Goal: Information Seeking & Learning: Compare options

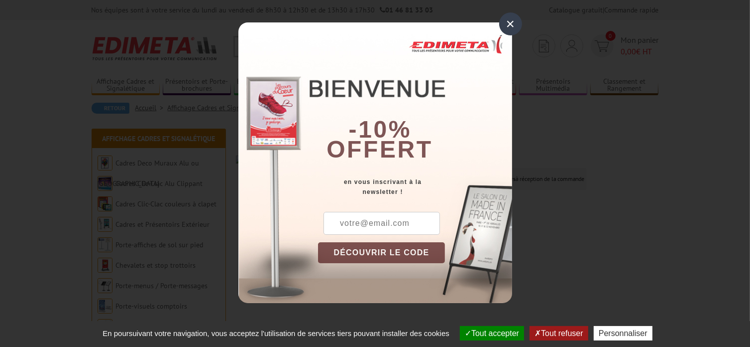
click at [513, 25] on div "×" at bounding box center [510, 23] width 23 height 23
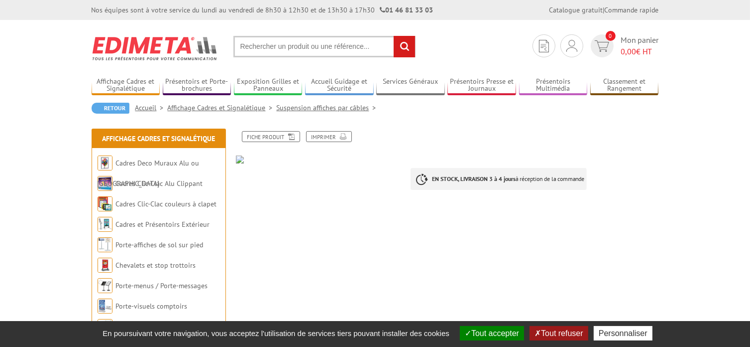
click at [344, 109] on link "Suspension affiches par câbles" at bounding box center [329, 107] width 104 height 9
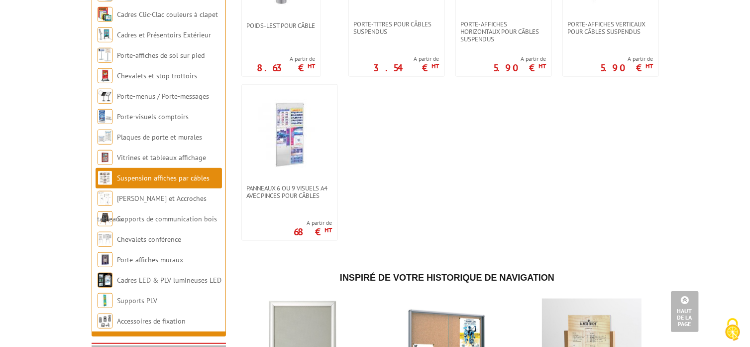
scroll to position [847, 0]
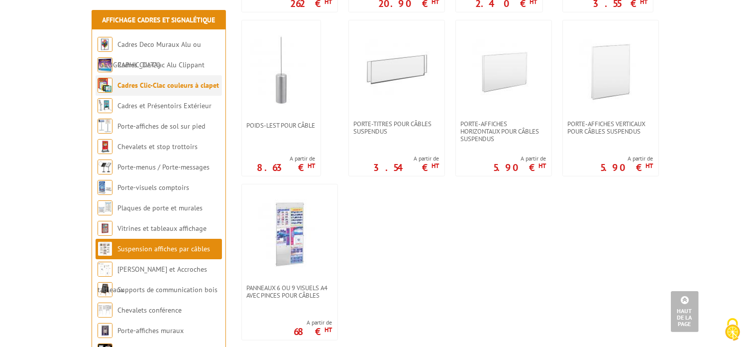
click at [171, 87] on link "Cadres Clic-Clac couleurs à clapet" at bounding box center [169, 85] width 102 height 9
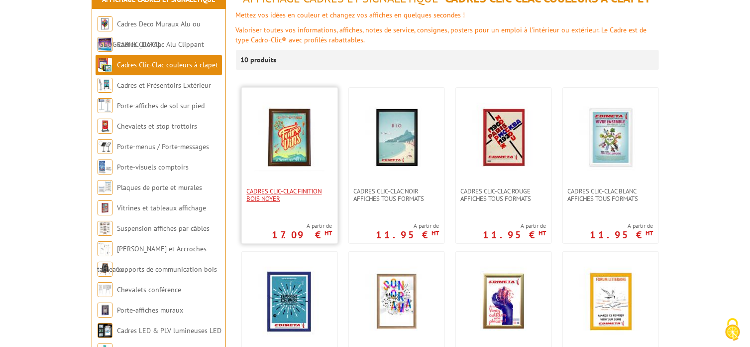
scroll to position [149, 0]
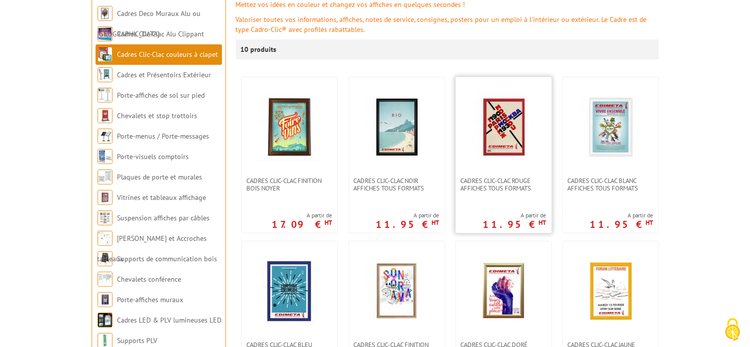
click at [496, 125] on img at bounding box center [504, 127] width 70 height 70
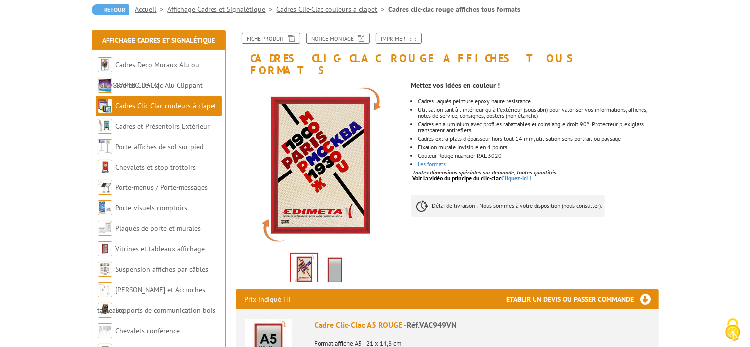
scroll to position [100, 0]
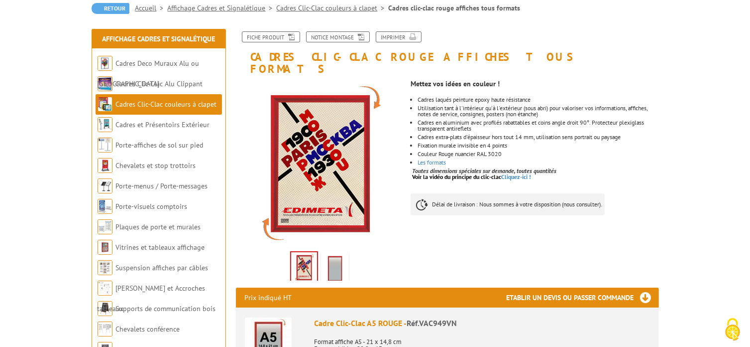
click at [347, 253] on img at bounding box center [335, 268] width 24 height 31
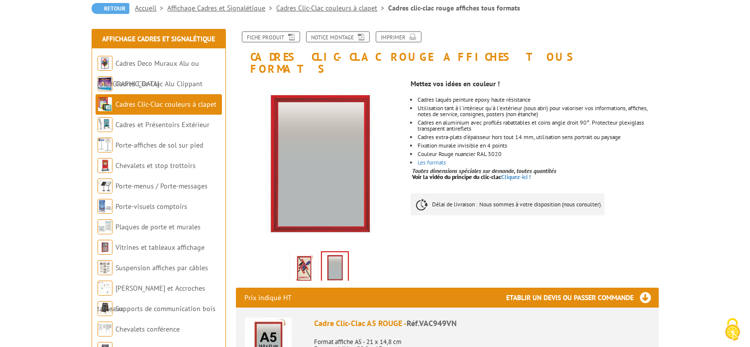
click at [311, 253] on img at bounding box center [304, 268] width 24 height 31
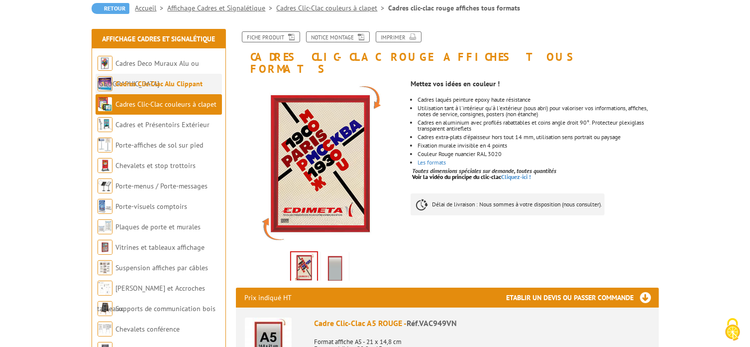
click at [169, 81] on link "Cadres Clic-Clac Alu Clippant" at bounding box center [159, 83] width 87 height 9
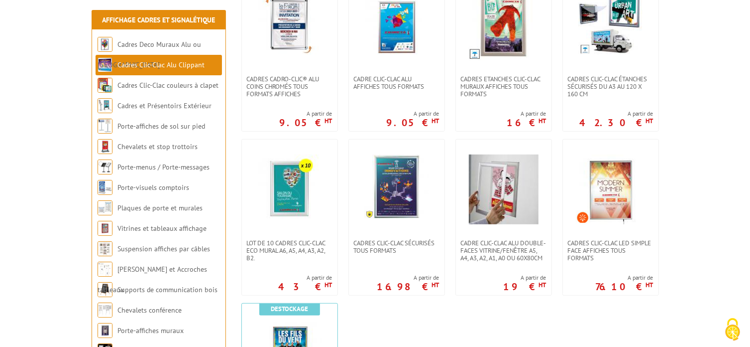
scroll to position [448, 0]
